Goal: Information Seeking & Learning: Learn about a topic

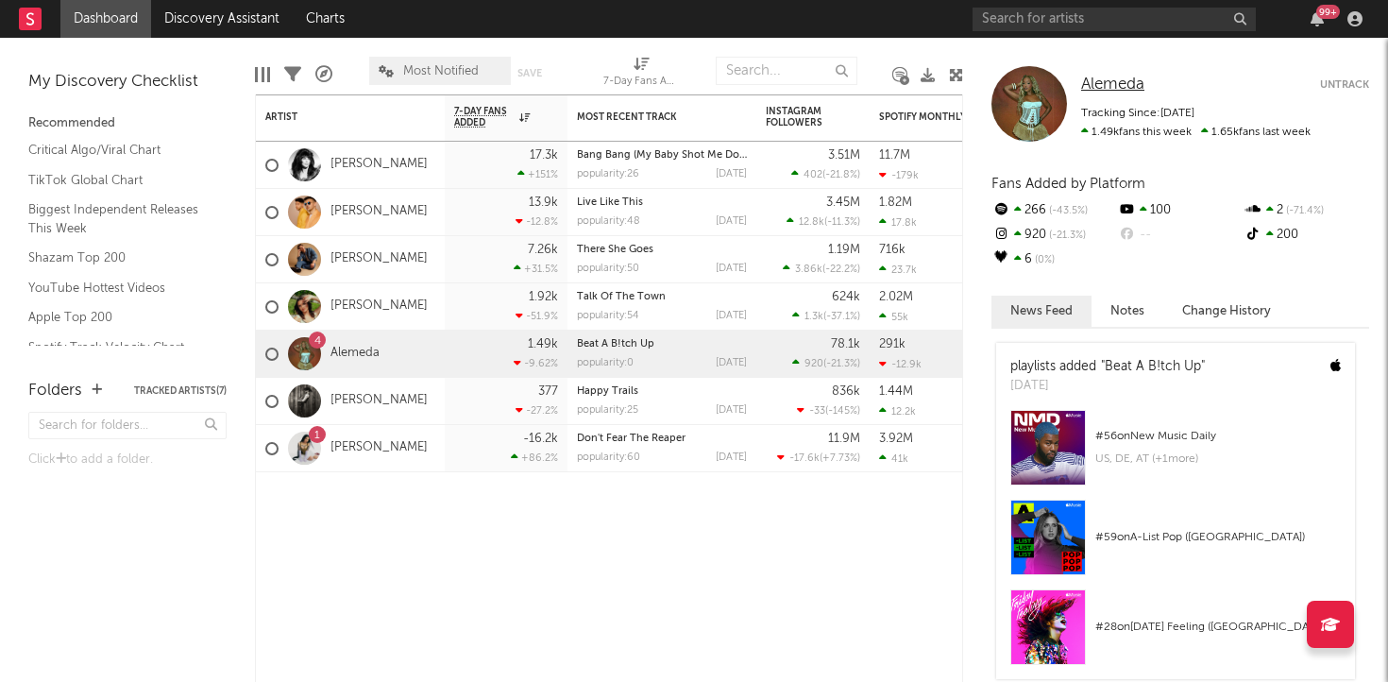
click at [1113, 85] on span "Alemeda" at bounding box center [1112, 84] width 63 height 16
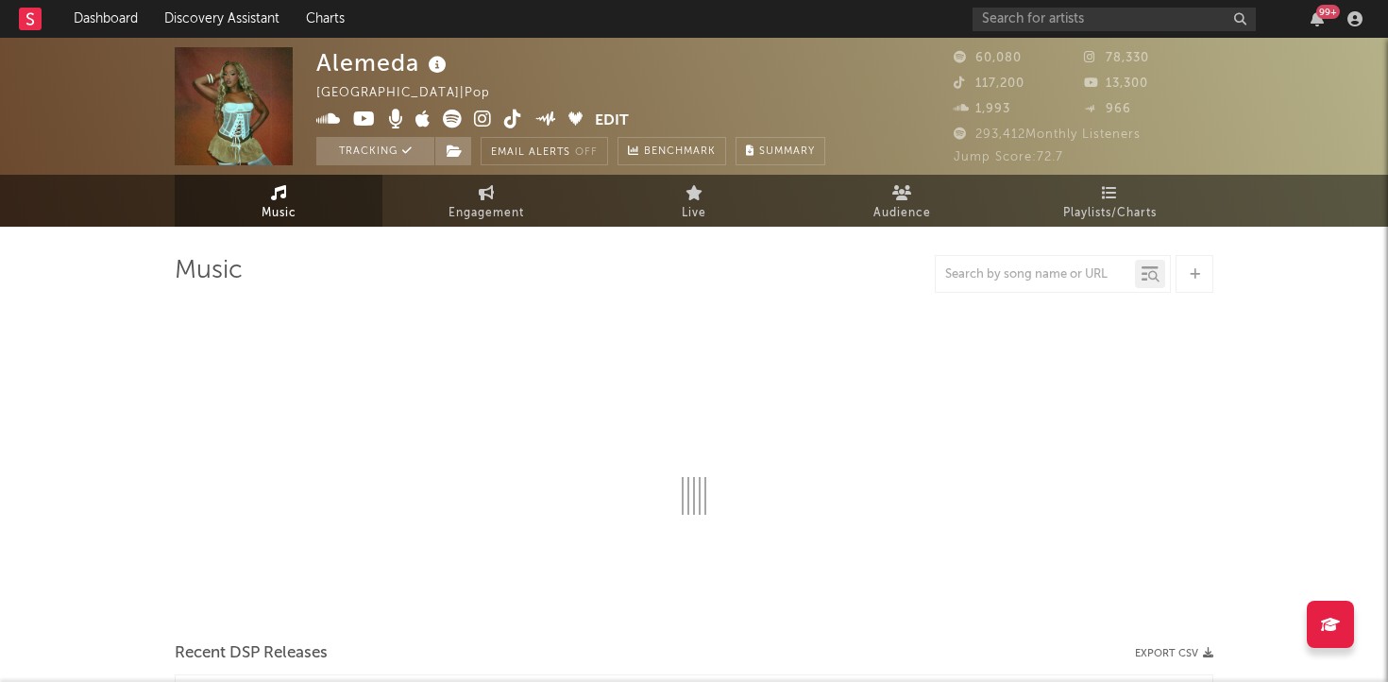
select select "6m"
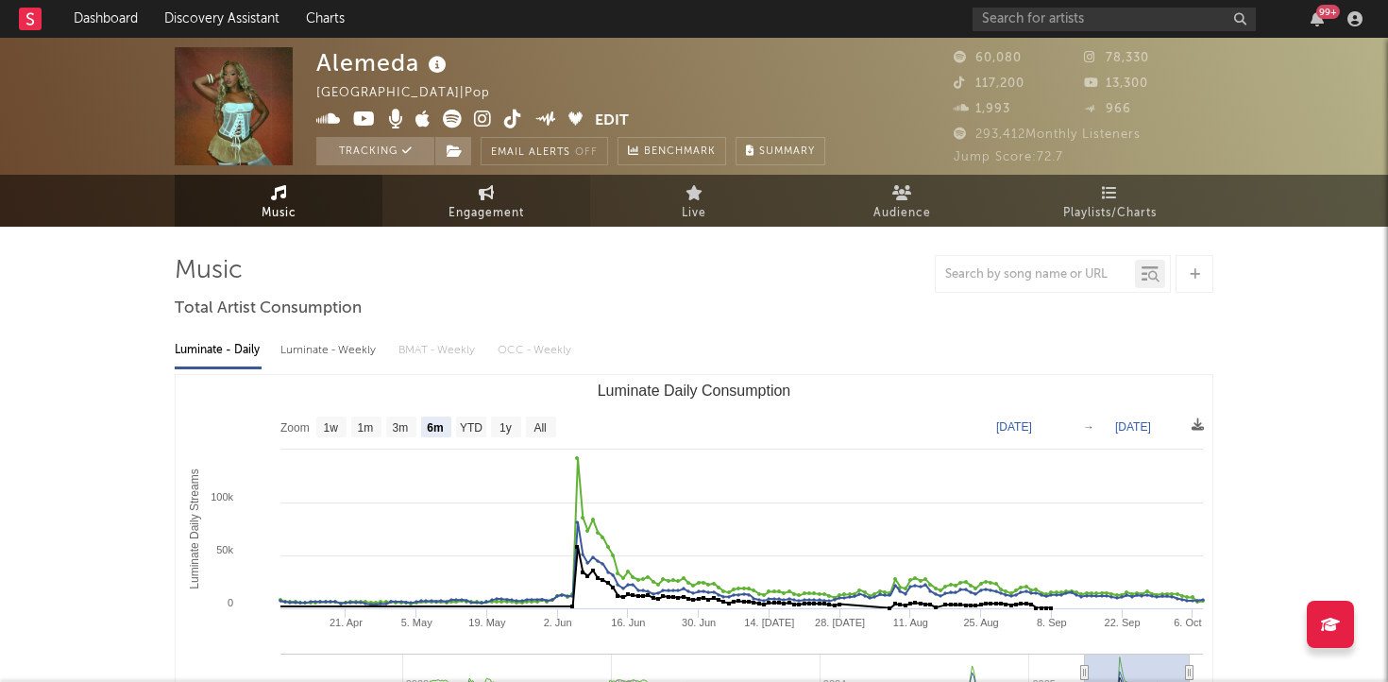
click at [510, 214] on span "Engagement" at bounding box center [486, 213] width 76 height 23
select select "1w"
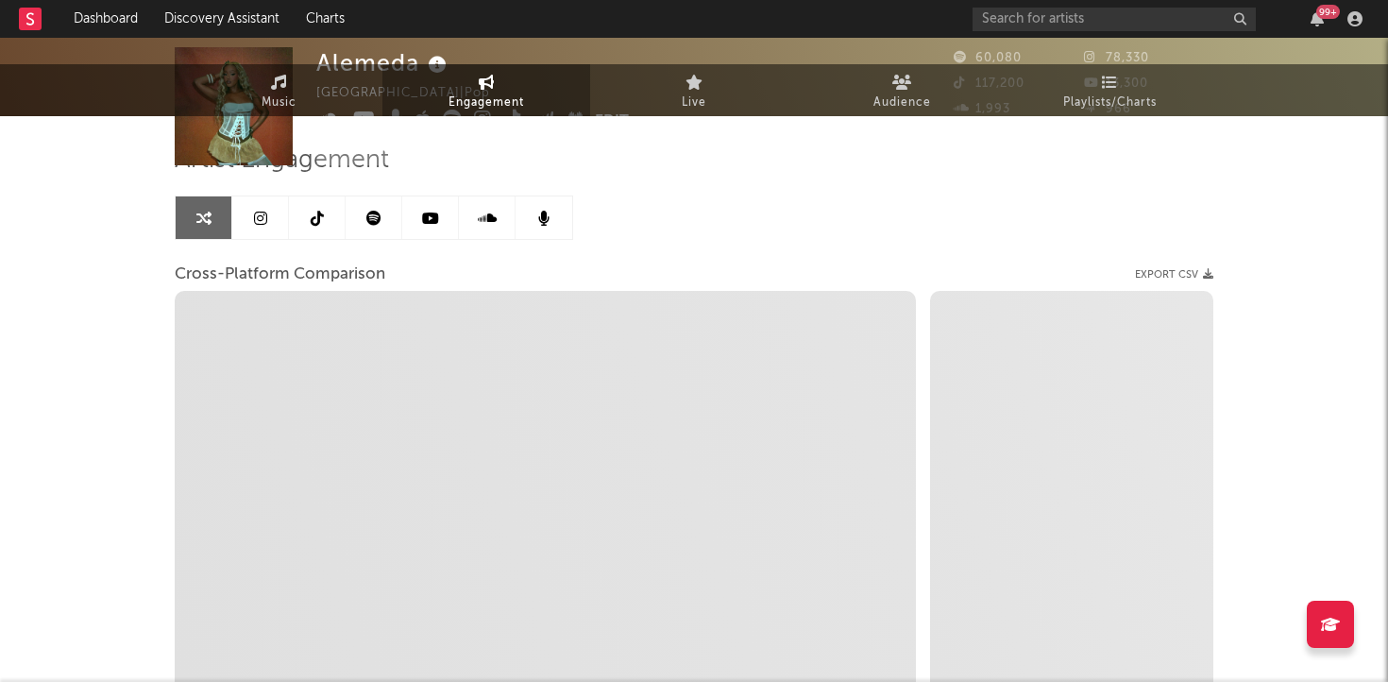
scroll to position [135, 0]
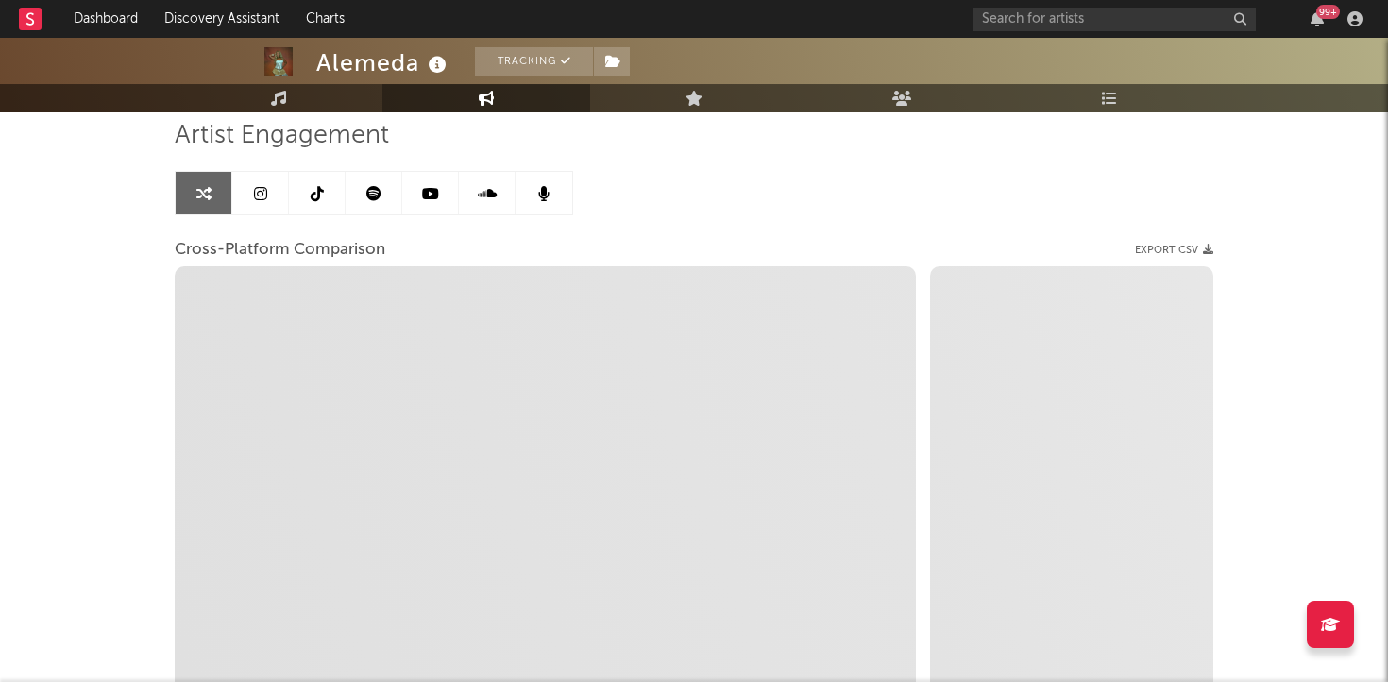
select select "1m"
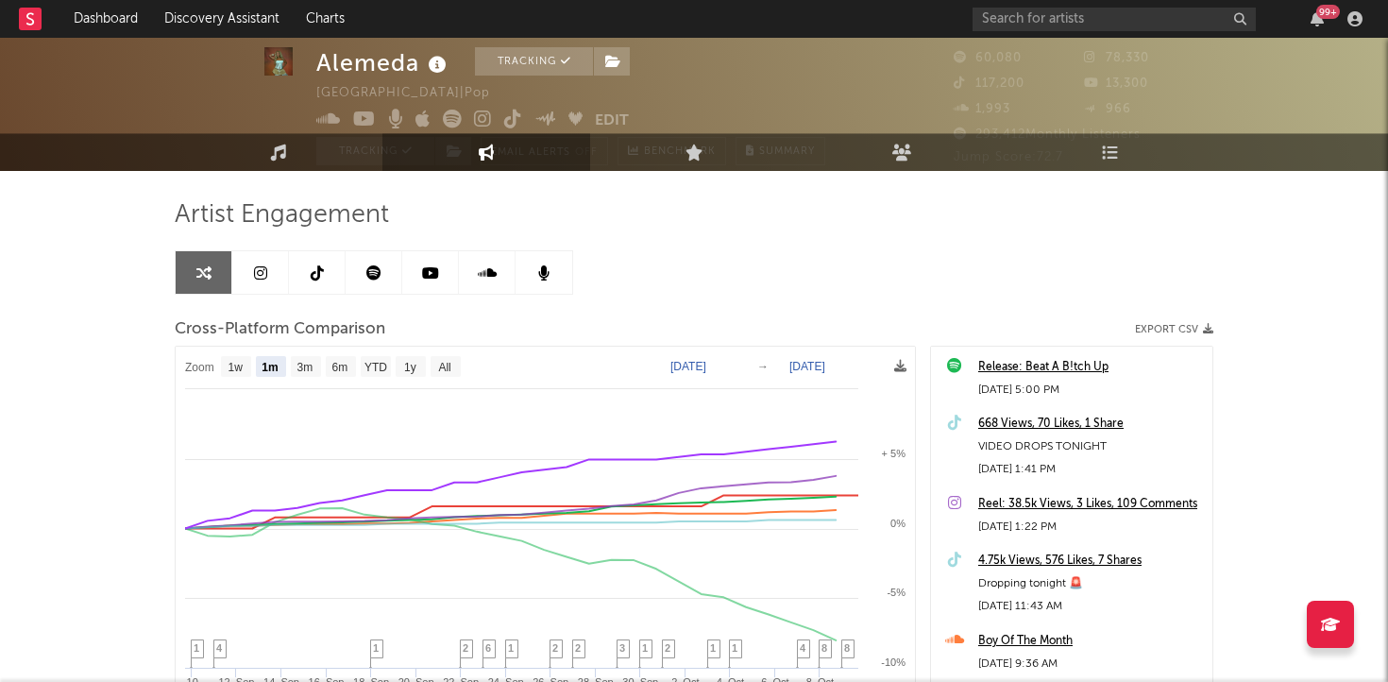
scroll to position [0, 0]
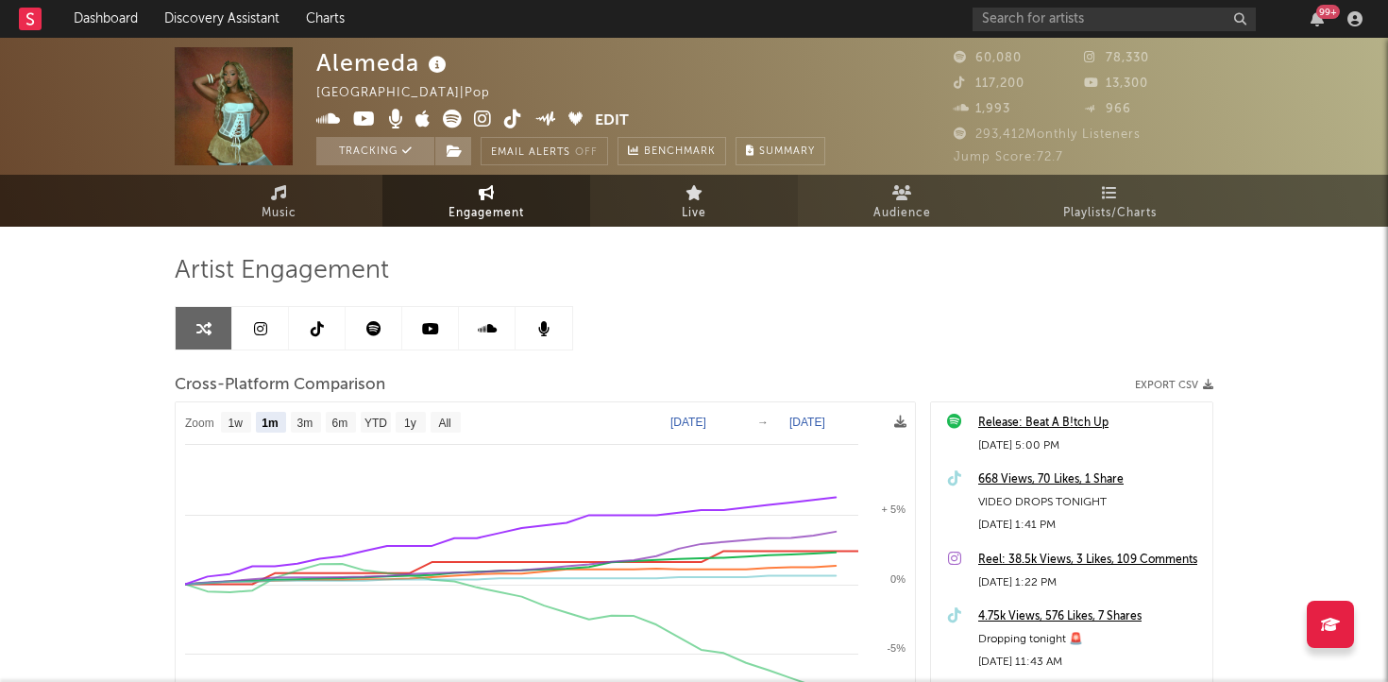
click at [697, 181] on link "Live" at bounding box center [694, 201] width 208 height 52
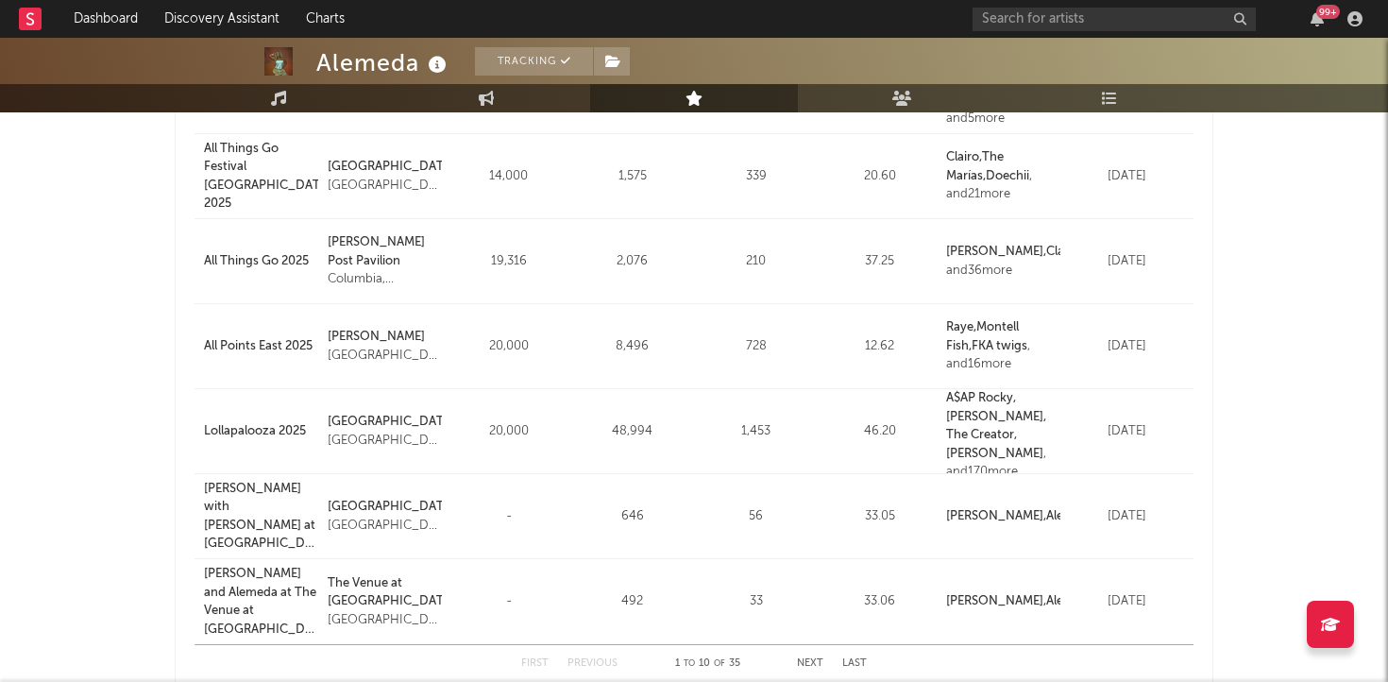
scroll to position [616, 0]
